Goal: Book appointment/travel/reservation

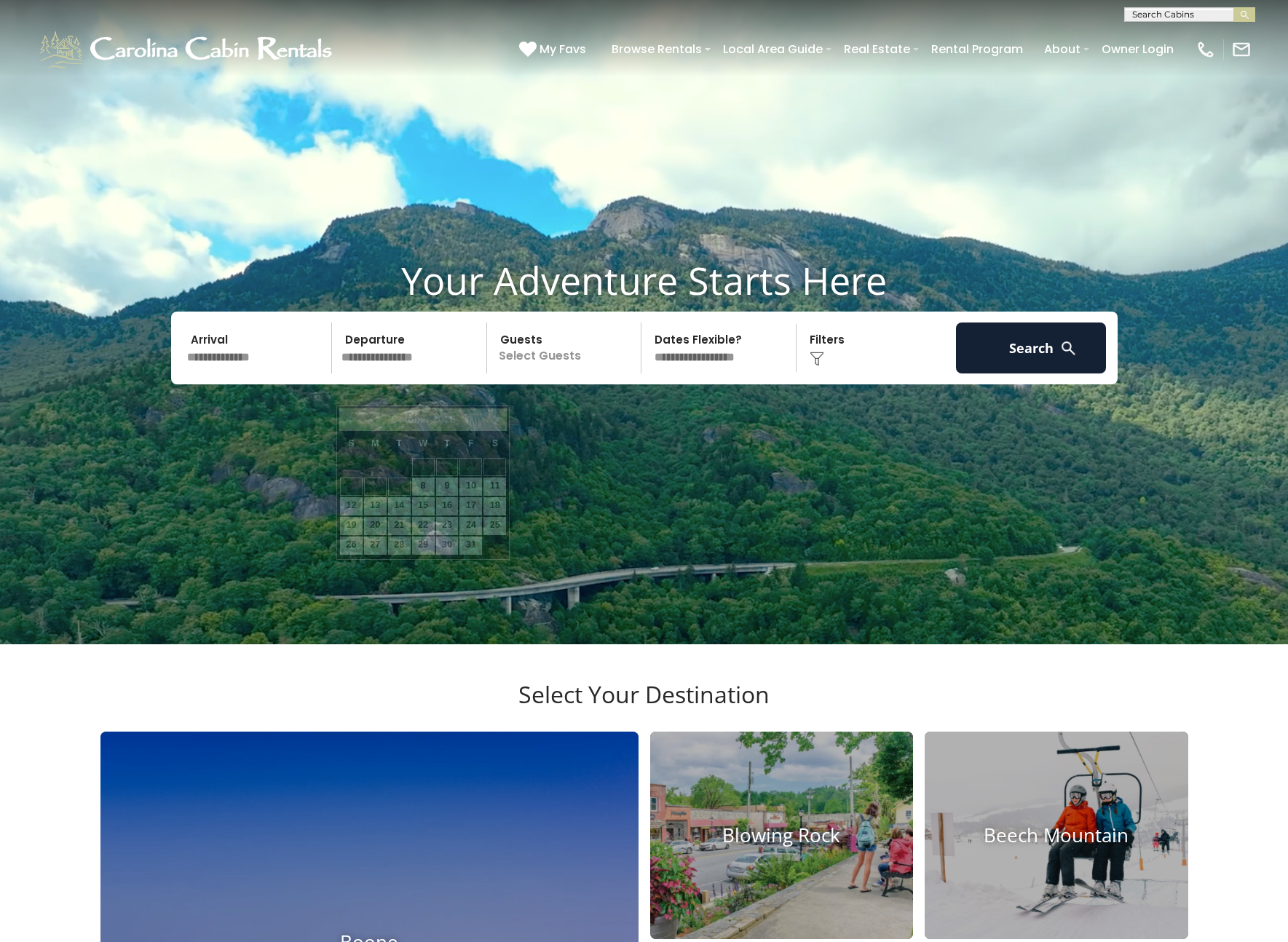
click at [409, 374] on input "text" at bounding box center [412, 347] width 151 height 51
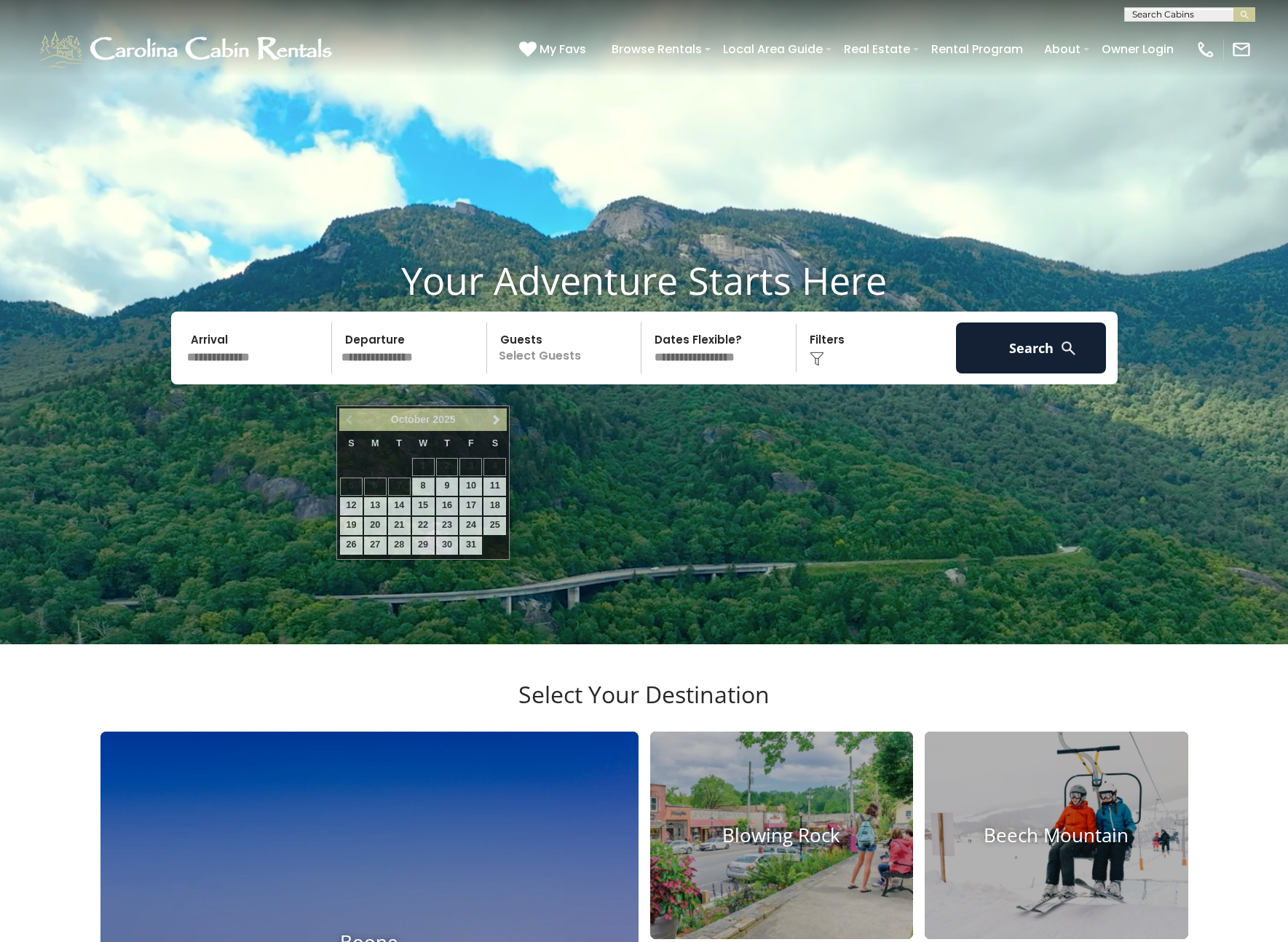
click at [550, 374] on p "Select Guests" at bounding box center [566, 347] width 150 height 51
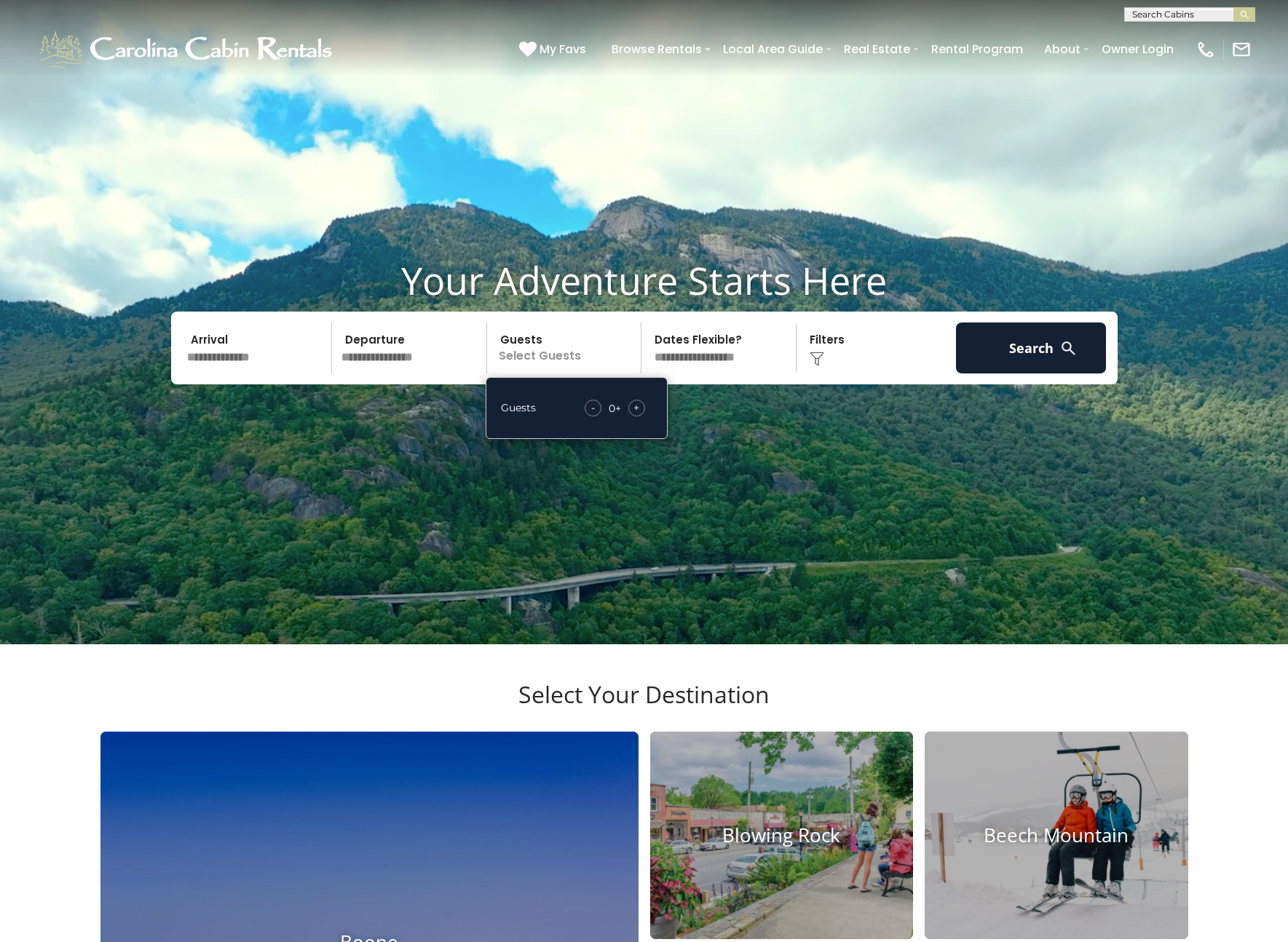
click at [750, 374] on select "**********" at bounding box center [721, 347] width 150 height 51
click at [257, 374] on input "text" at bounding box center [257, 347] width 151 height 51
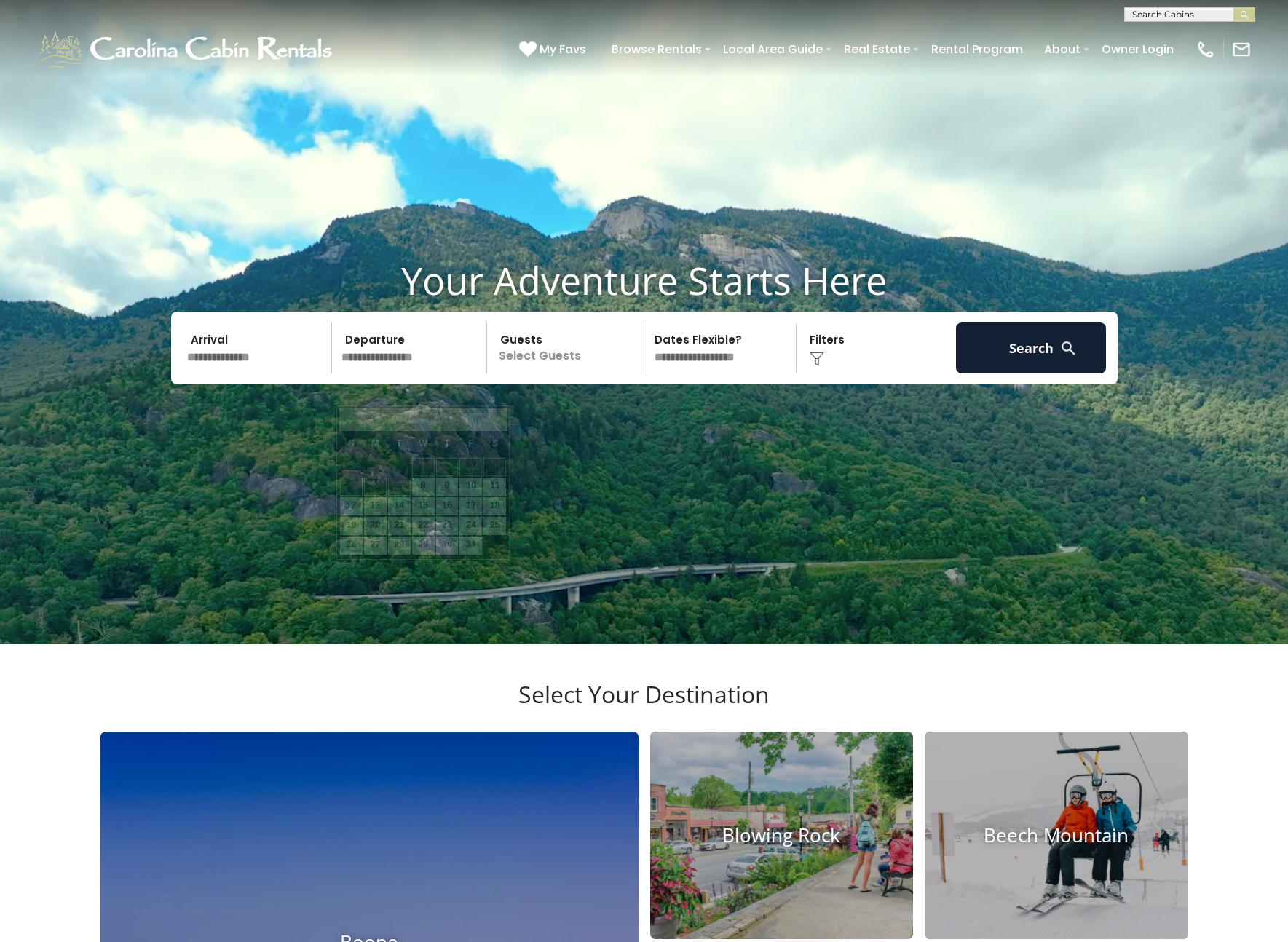
click at [358, 374] on input "text" at bounding box center [412, 347] width 151 height 51
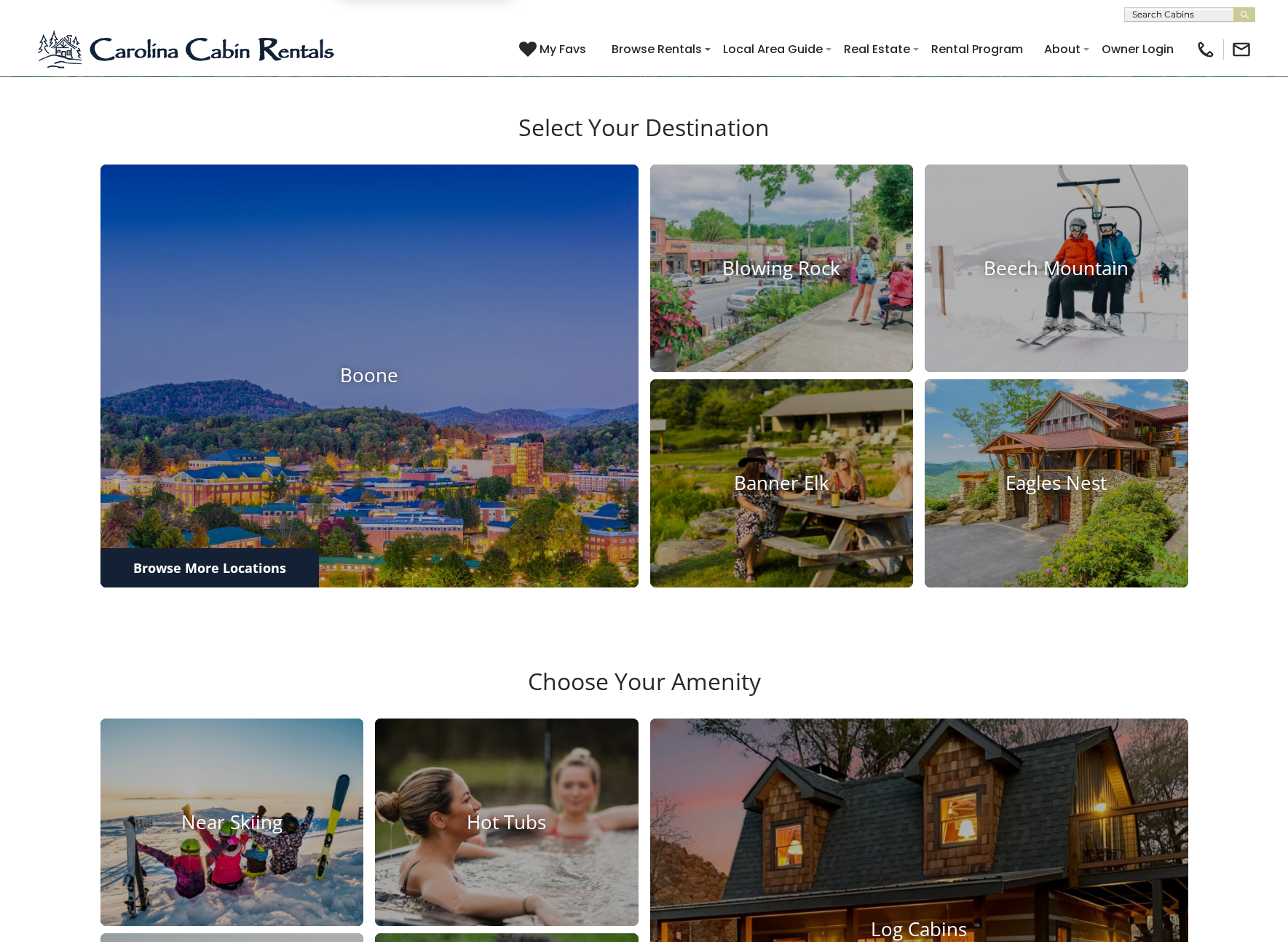
scroll to position [565, 0]
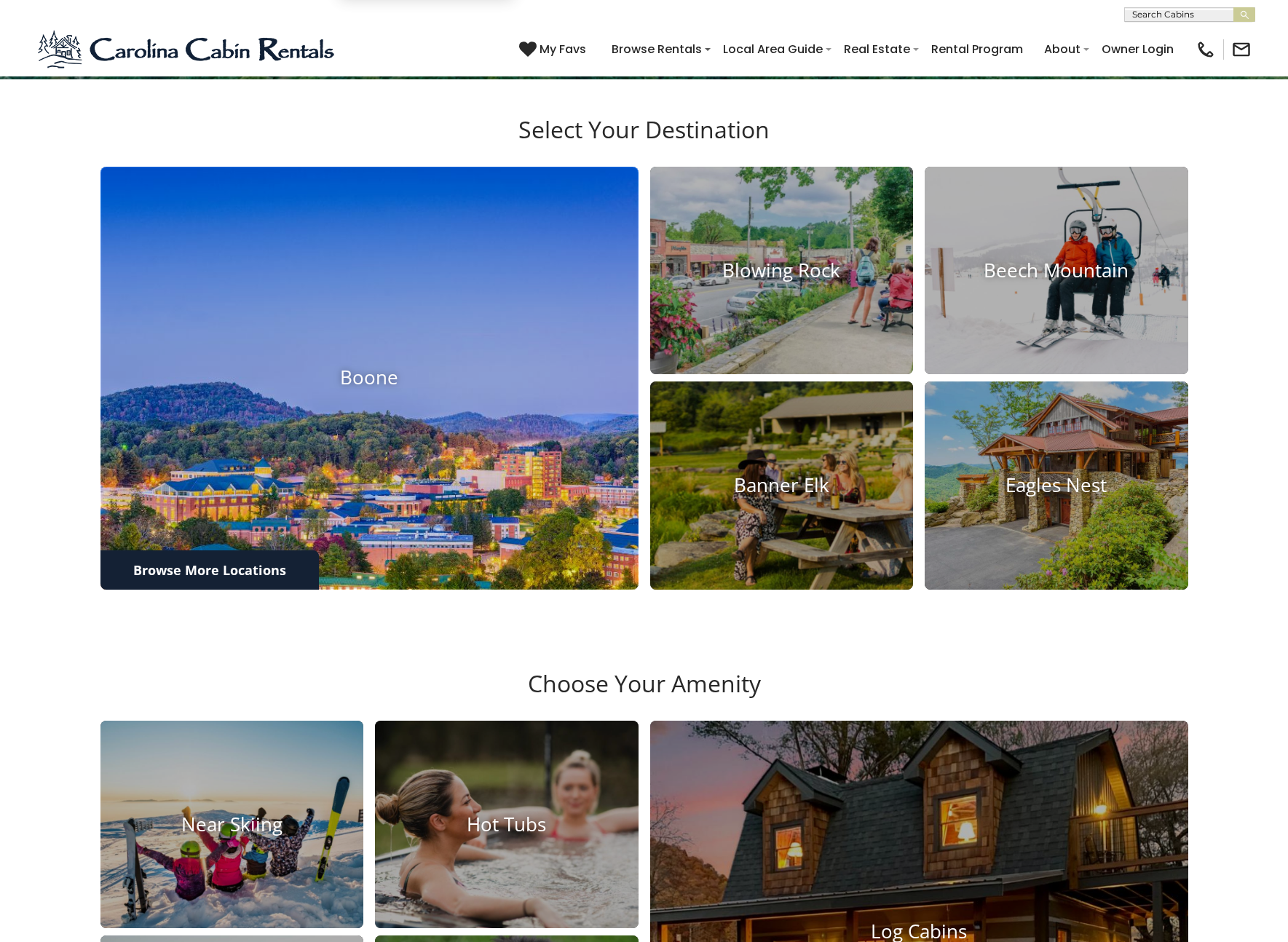
click at [440, 476] on img at bounding box center [369, 378] width 592 height 465
